Goal: Task Accomplishment & Management: Manage account settings

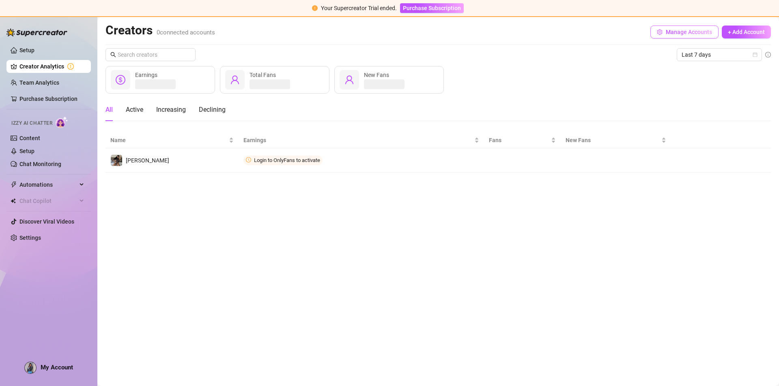
click at [678, 28] on button "Manage Accounts" at bounding box center [684, 32] width 68 height 13
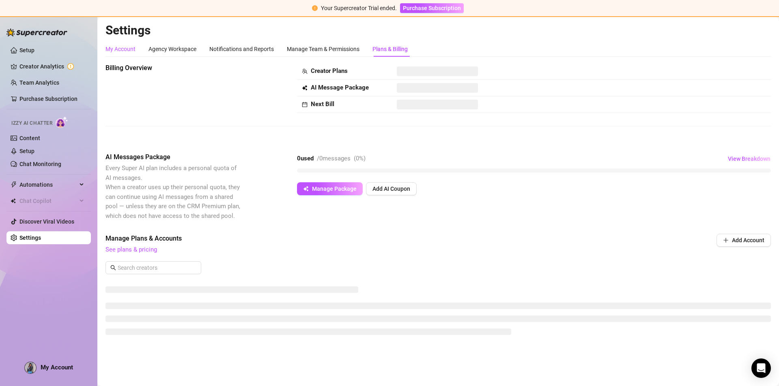
click at [129, 49] on div "My Account" at bounding box center [120, 49] width 30 height 9
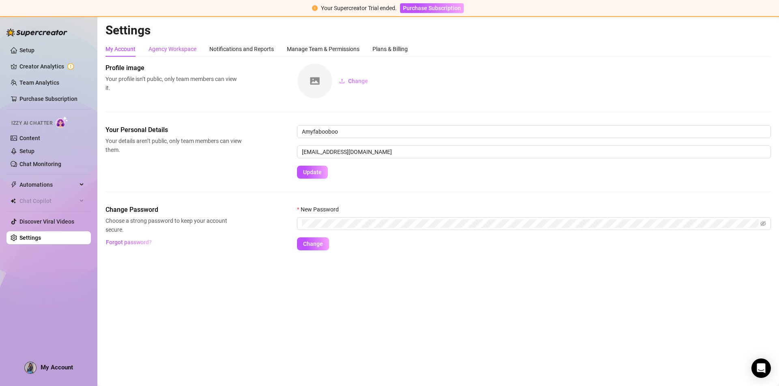
click at [169, 49] on div "Agency Workspace" at bounding box center [172, 49] width 48 height 9
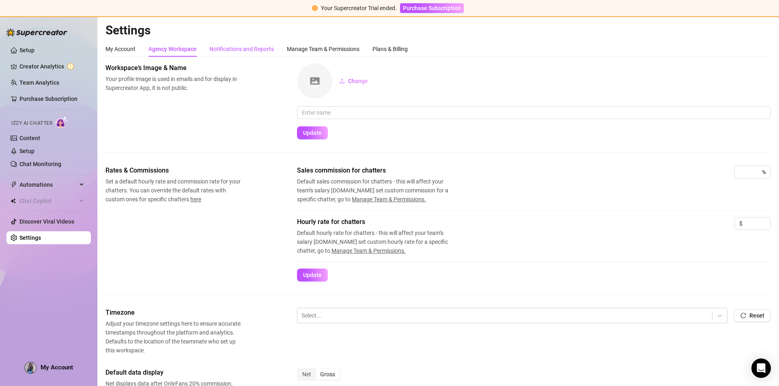
click at [249, 49] on div "Notifications and Reports" at bounding box center [241, 49] width 64 height 9
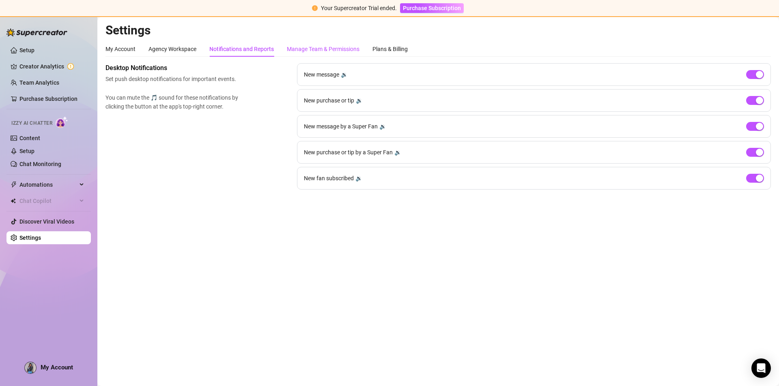
click at [317, 47] on div "Manage Team & Permissions" at bounding box center [323, 49] width 73 height 9
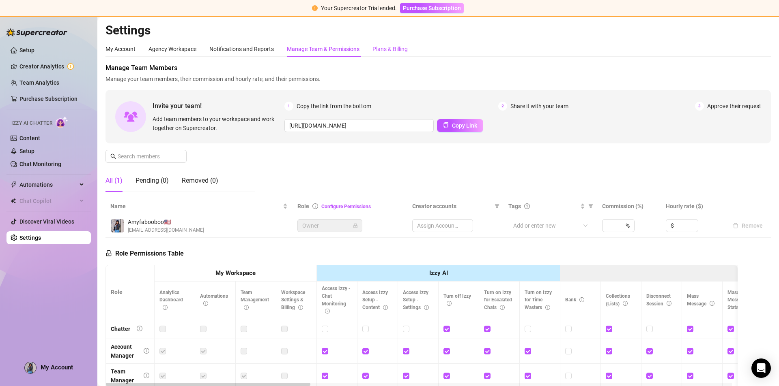
click at [402, 50] on div "Plans & Billing" at bounding box center [389, 49] width 35 height 9
